Goal: Information Seeking & Learning: Learn about a topic

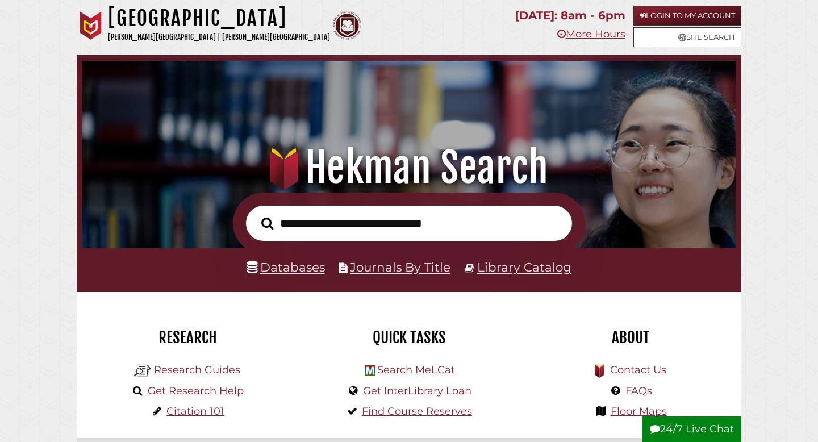
click at [315, 222] on input "text" at bounding box center [408, 223] width 327 height 37
type input "**********"
click at [255, 214] on button "Search" at bounding box center [266, 223] width 23 height 19
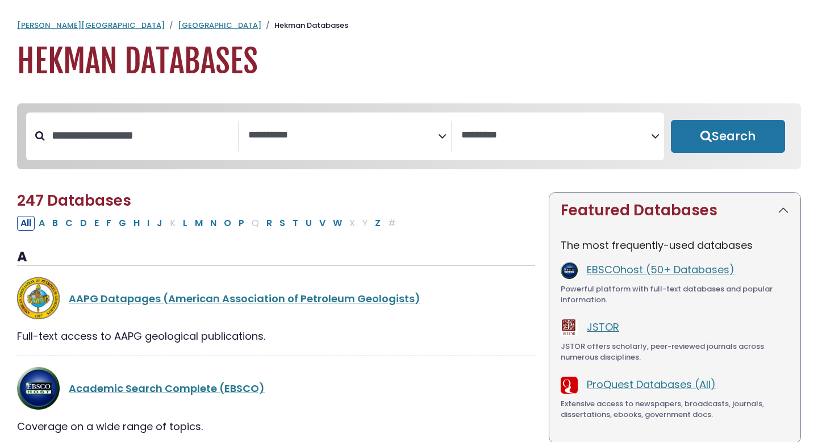
select select "Database Subject Filter"
select select "Database Vendors Filter"
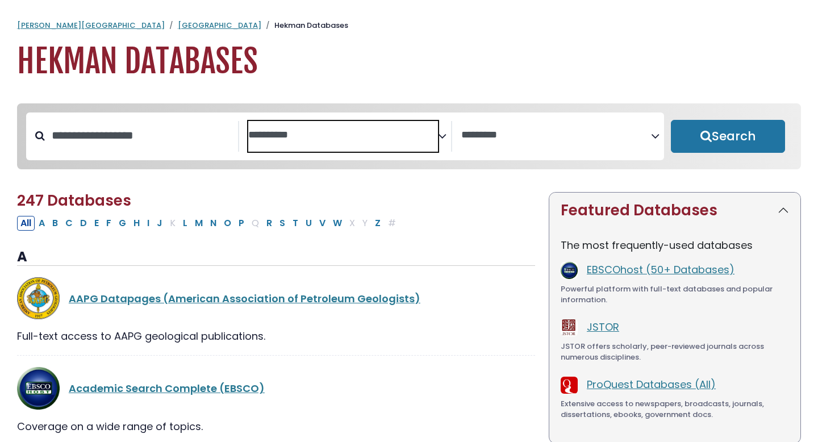
click at [286, 138] on textarea "Search" at bounding box center [343, 135] width 190 height 12
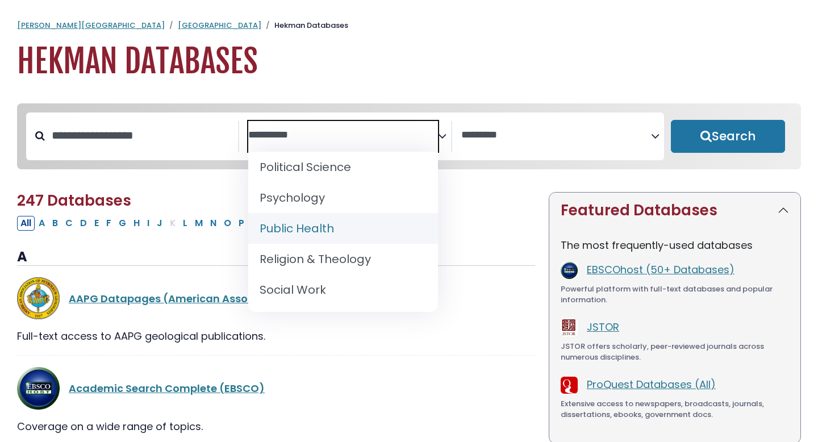
scroll to position [1038, 0]
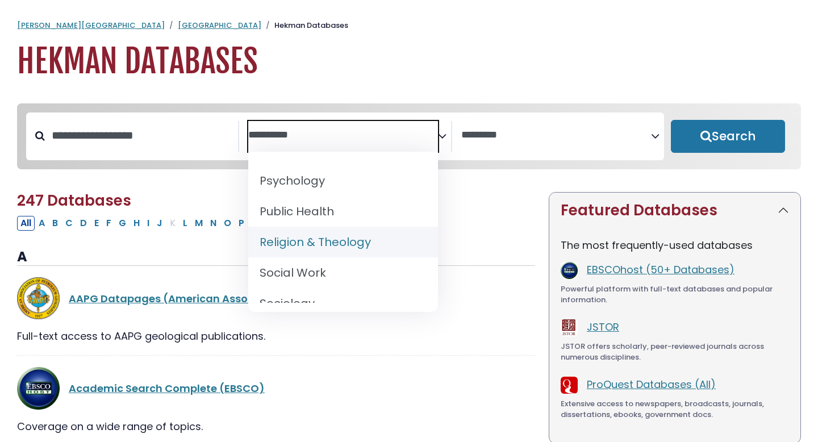
select select "*****"
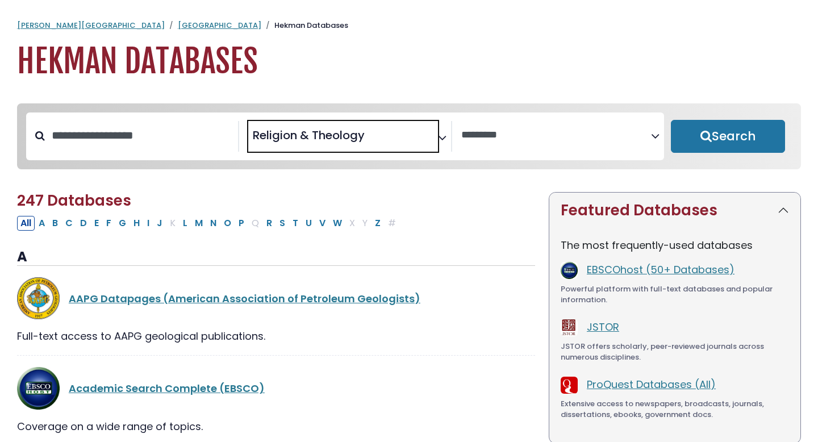
scroll to position [511, 0]
click at [685, 134] on button "Search" at bounding box center [728, 136] width 114 height 33
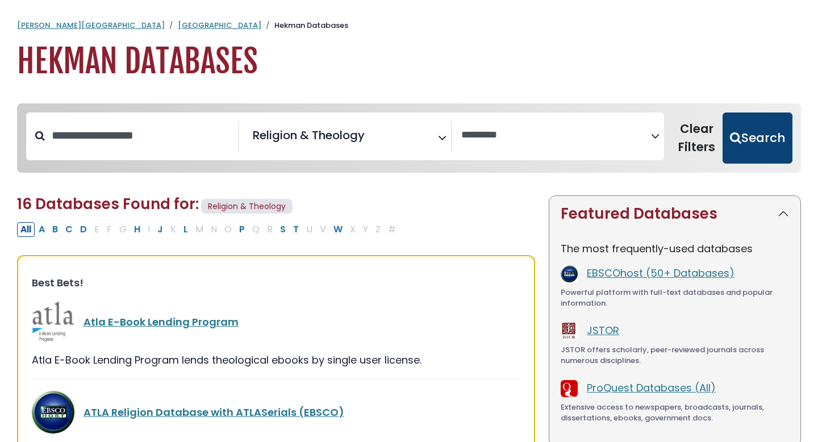
click at [740, 141] on button "Search" at bounding box center [757, 137] width 70 height 51
select select "Database Vendors Filter"
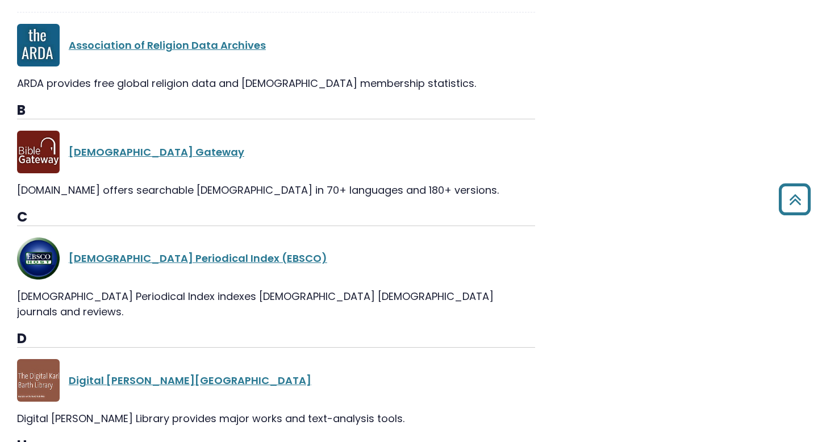
scroll to position [815, 0]
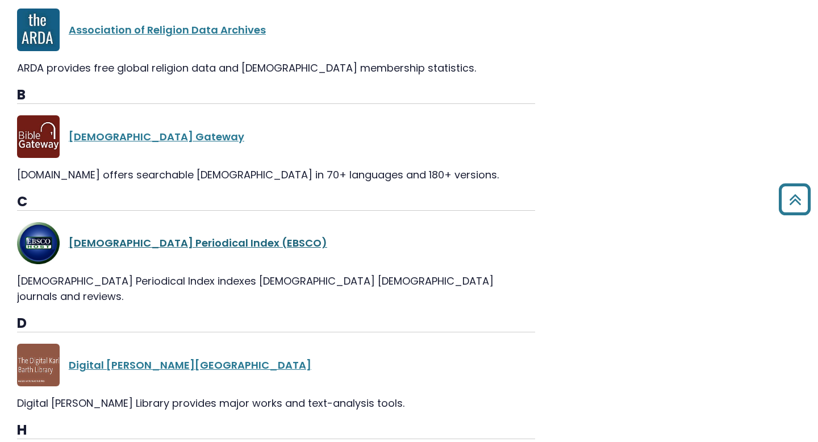
click at [190, 245] on link "[DEMOGRAPHIC_DATA] Periodical Index (EBSCO)" at bounding box center [198, 243] width 258 height 14
